Goal: Information Seeking & Learning: Learn about a topic

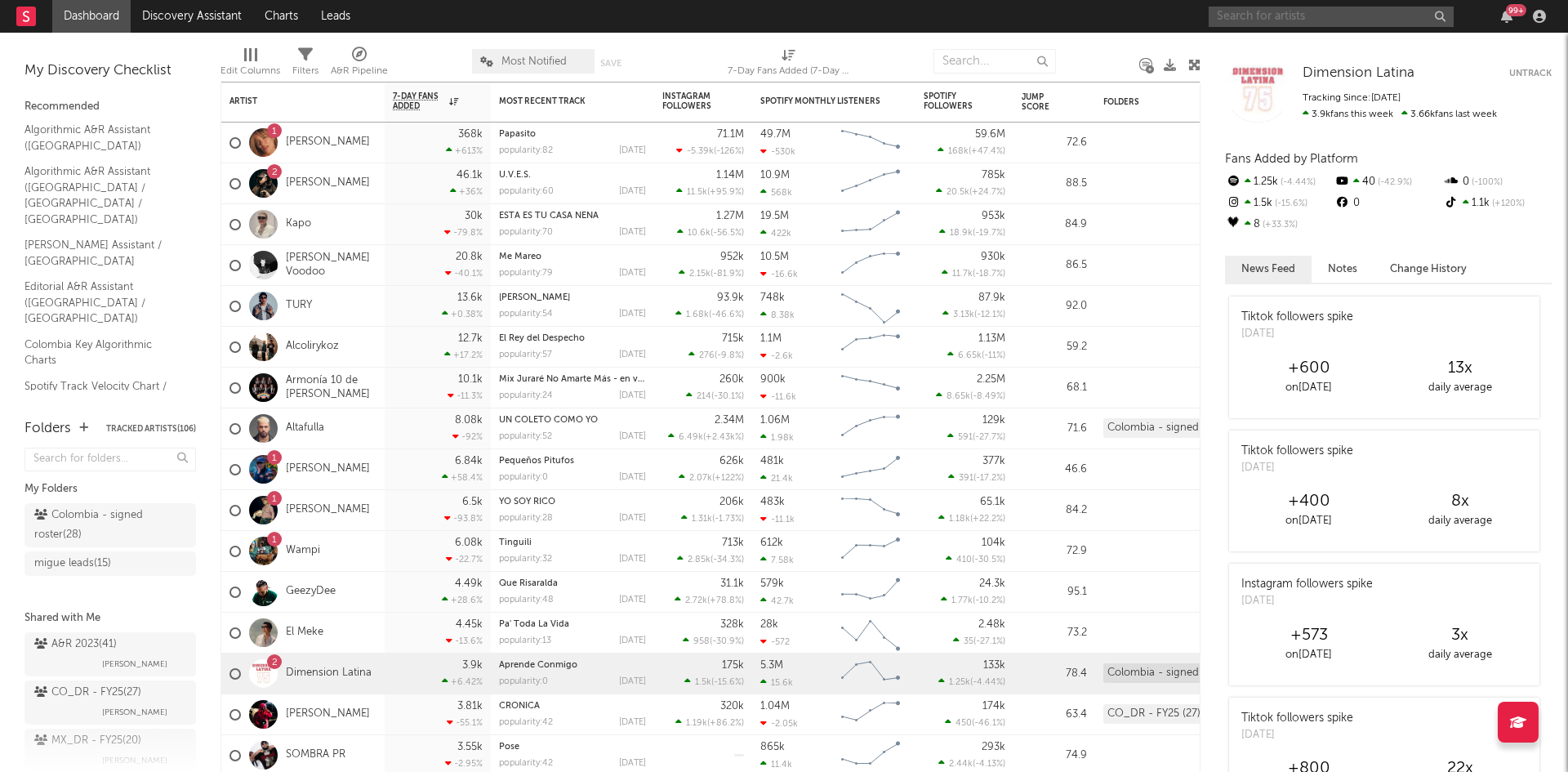
click at [1255, 20] on input "text" at bounding box center [1330, 16] width 245 height 21
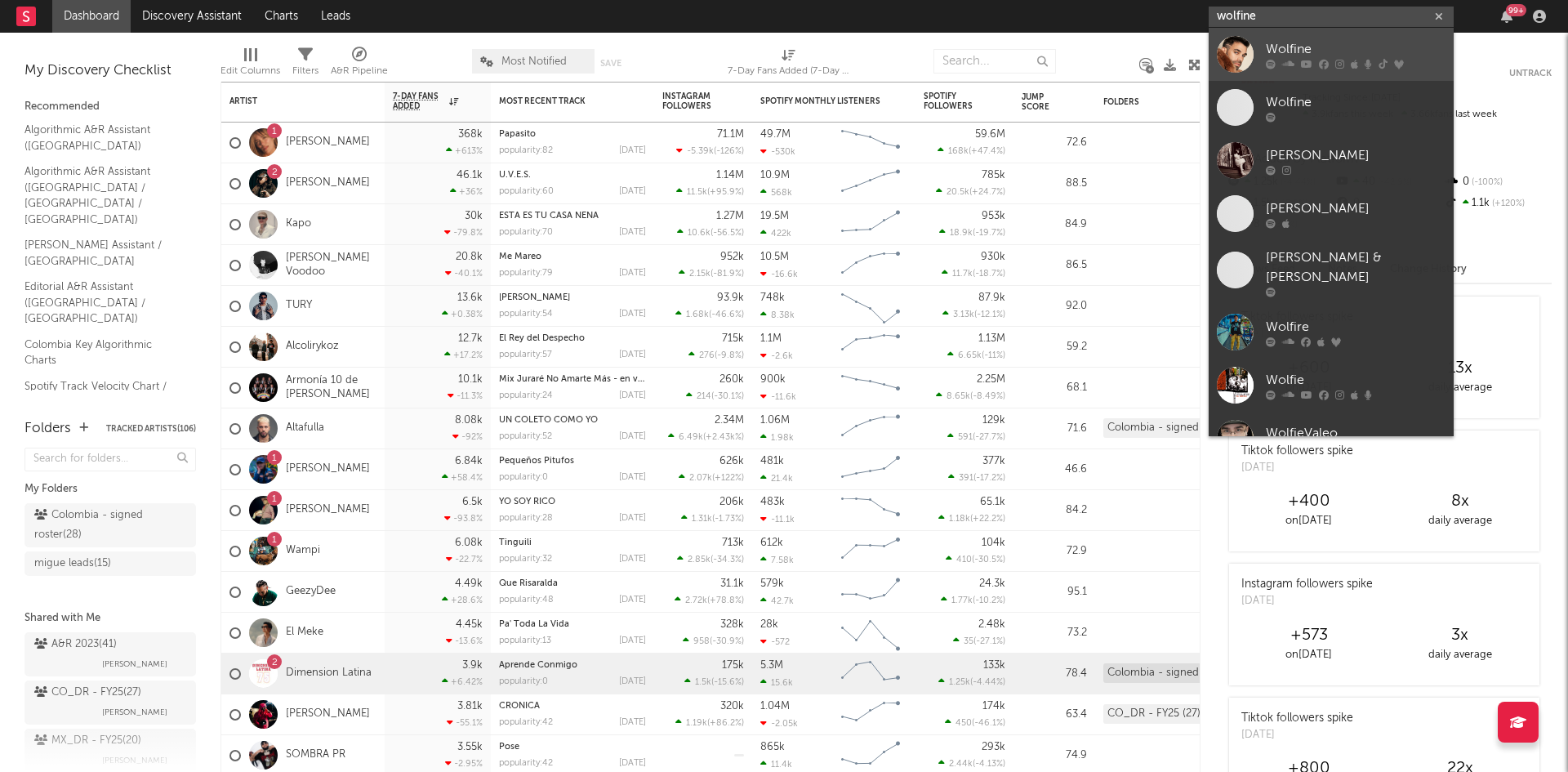
type input "wolfine"
click at [1269, 47] on div "Wolfine" at bounding box center [1356, 49] width 180 height 20
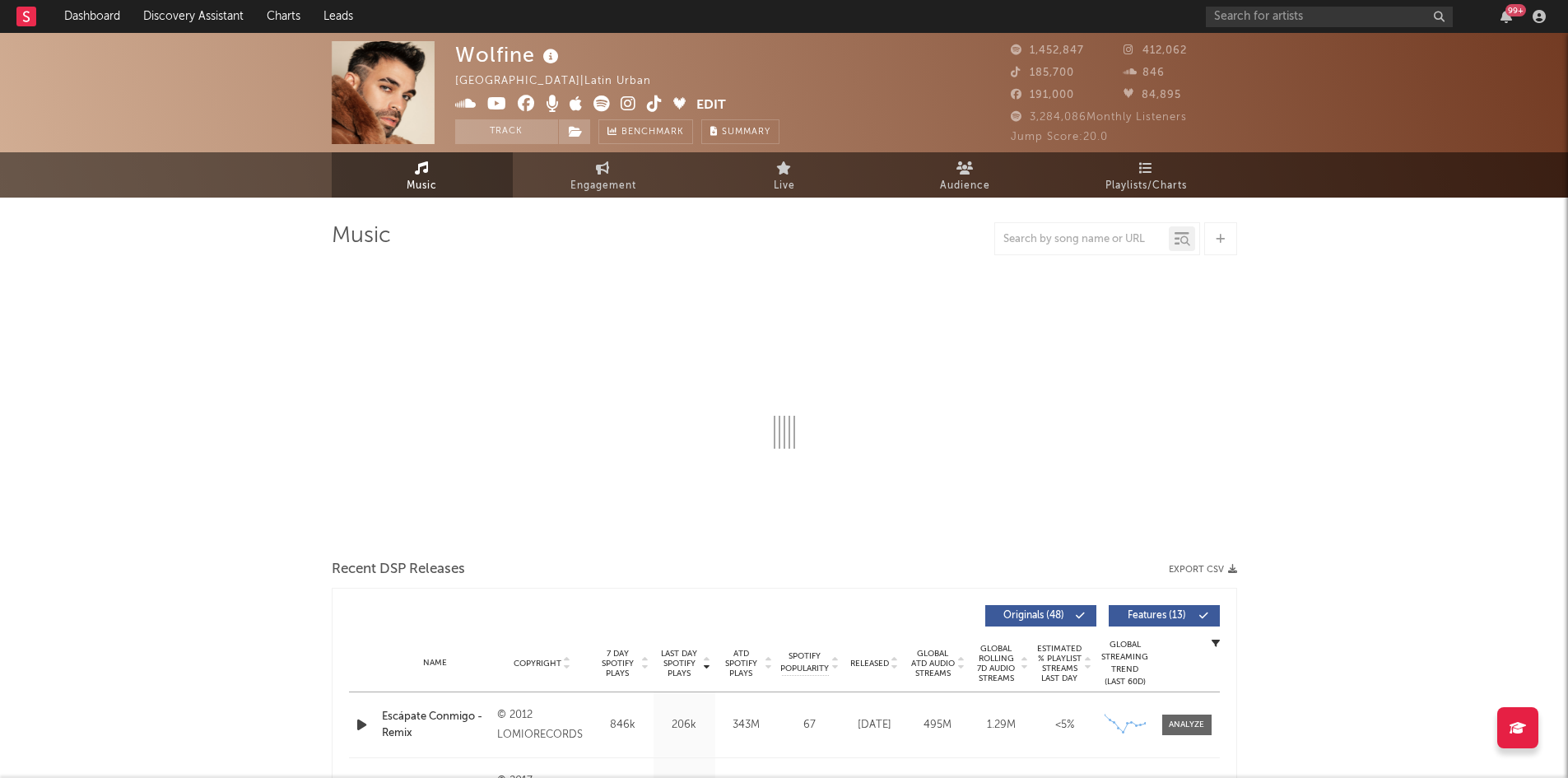
select select "6m"
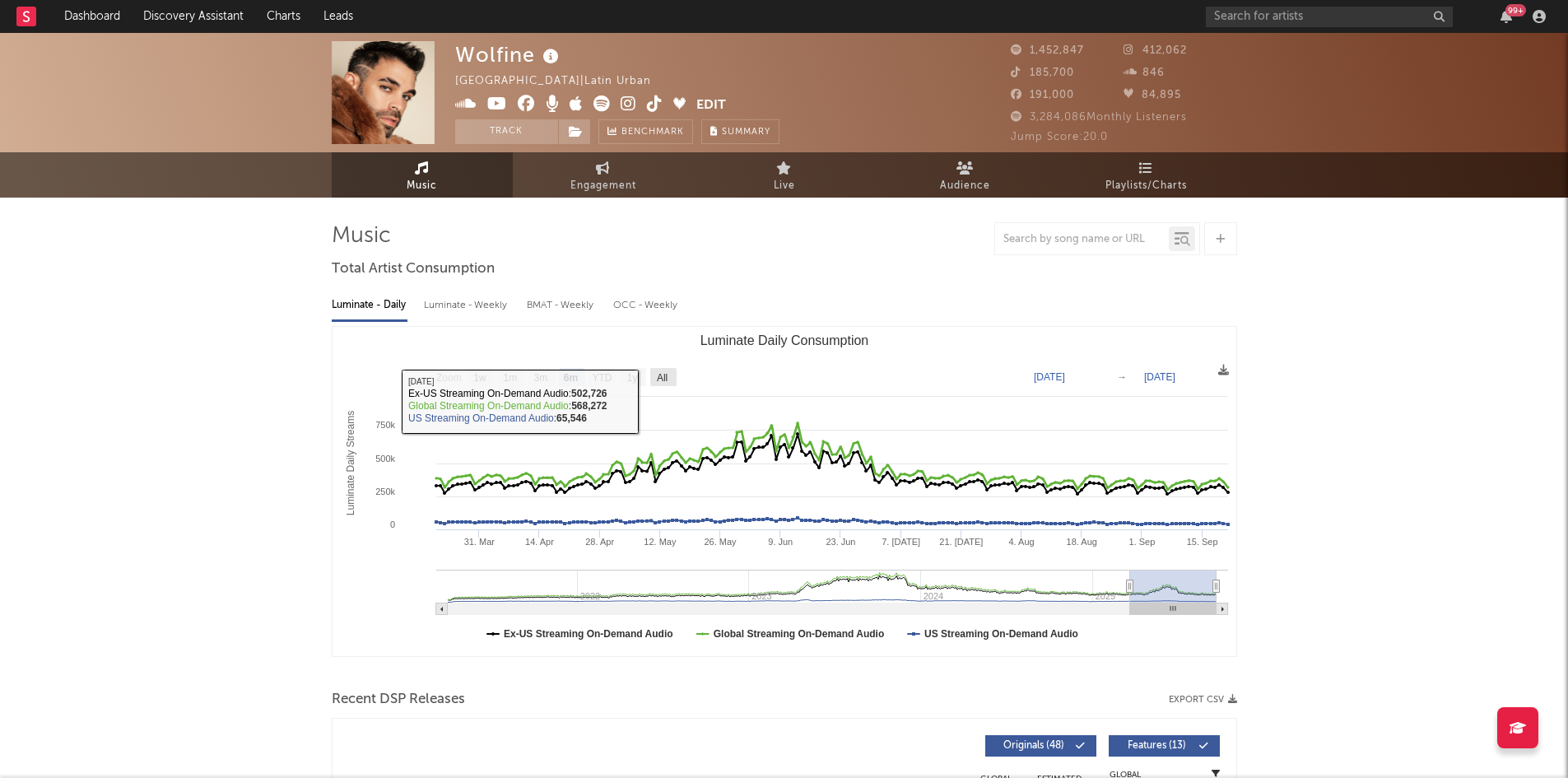
click at [664, 376] on text "All" at bounding box center [661, 377] width 11 height 12
select select "All"
type input "[DATE]"
